Goal: Find specific page/section: Find specific page/section

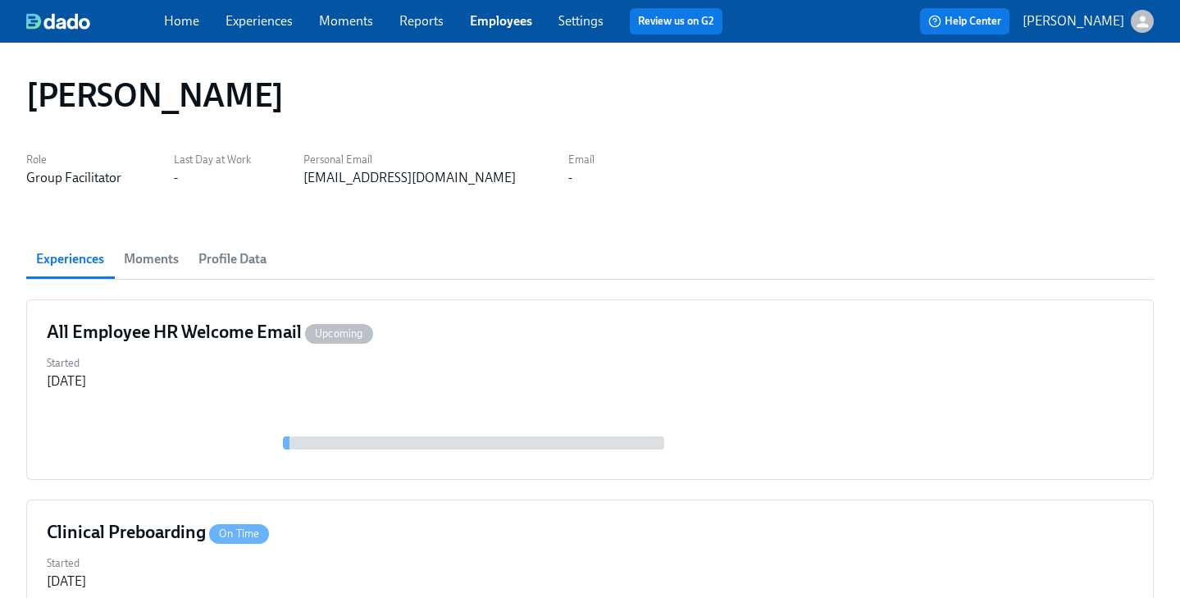
click at [503, 23] on link "Employees" at bounding box center [501, 21] width 62 height 16
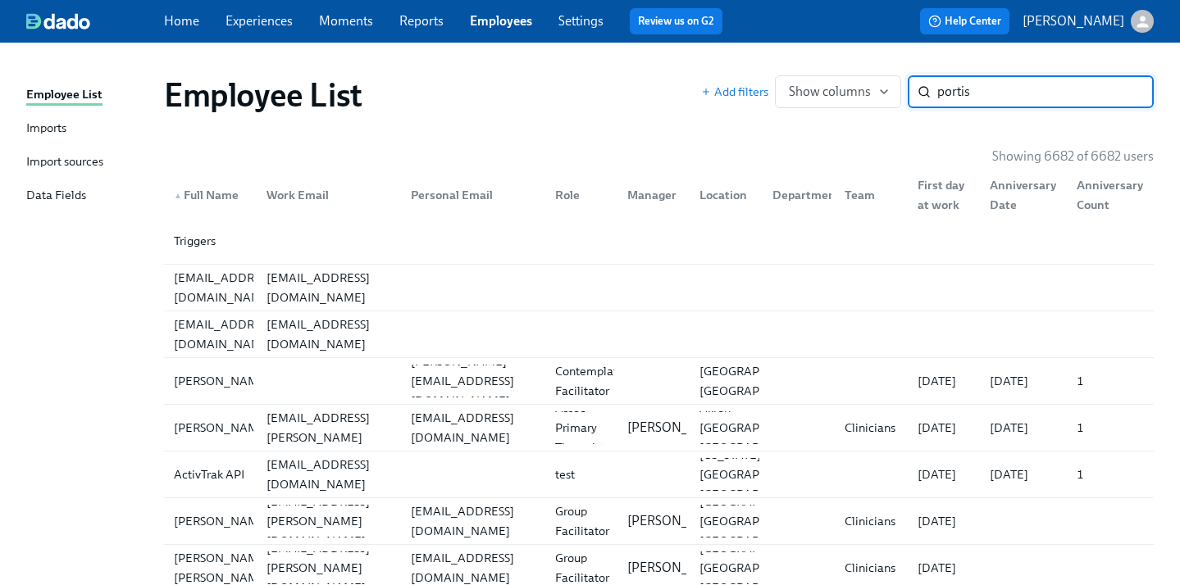
type input "portis"
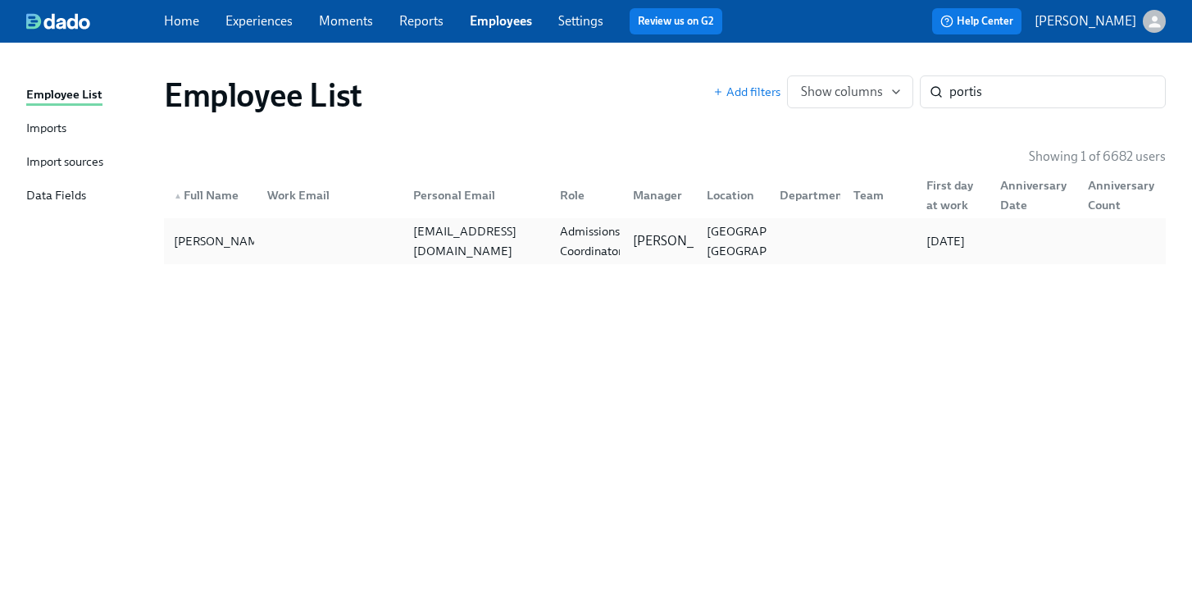
click at [859, 223] on div "[PERSON_NAME] [EMAIL_ADDRESS][DOMAIN_NAME] Admissions Coordinator [PERSON_NAME]…" at bounding box center [665, 241] width 1002 height 46
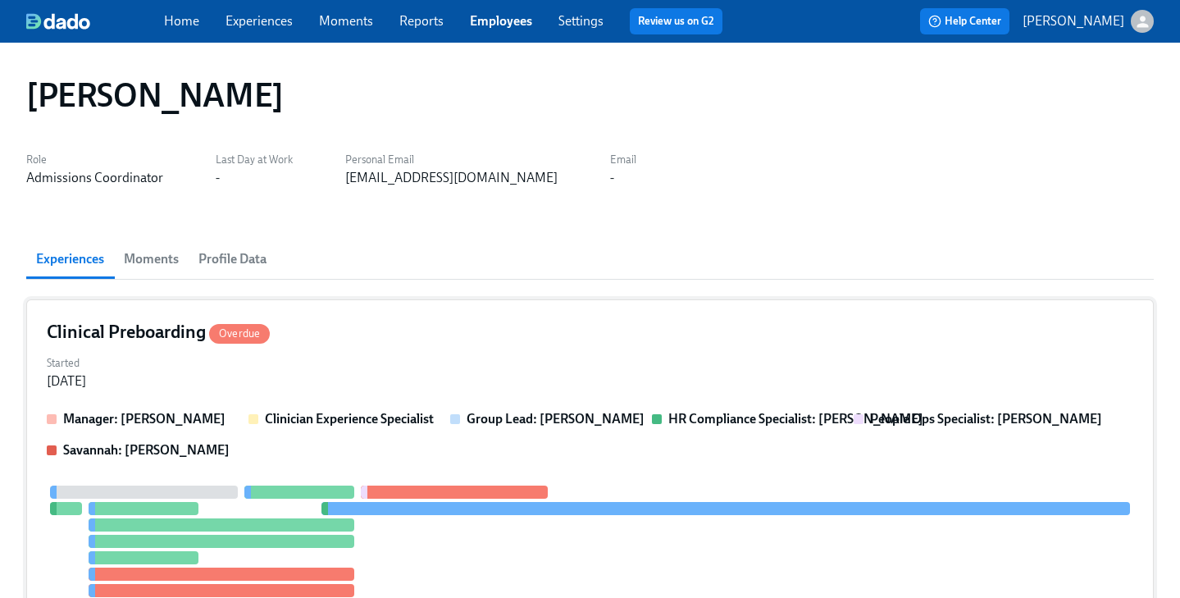
click at [793, 357] on div "Started [DATE]" at bounding box center [590, 370] width 1086 height 39
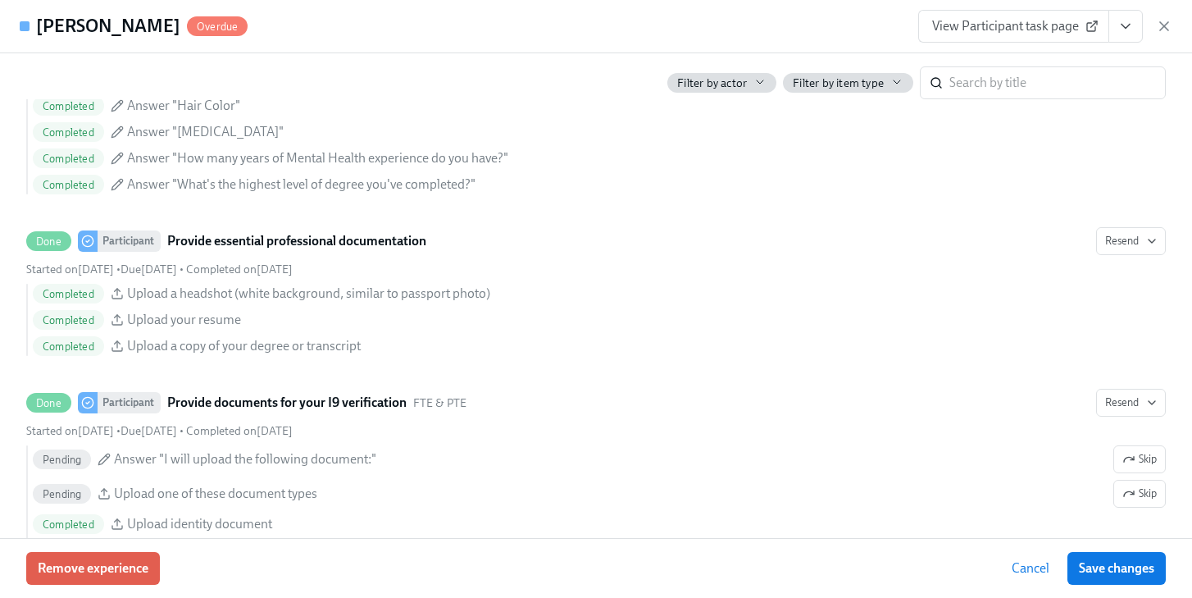
scroll to position [1535, 0]
